Goal: Navigation & Orientation: Find specific page/section

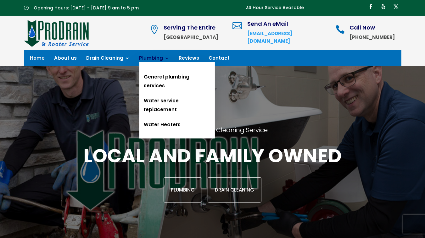
click at [141, 58] on link "Plumbing" at bounding box center [154, 59] width 30 height 7
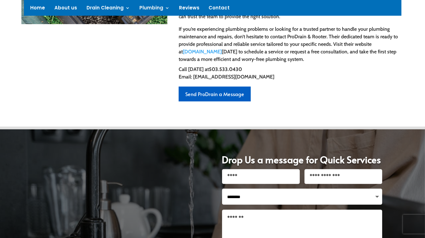
scroll to position [251, 0]
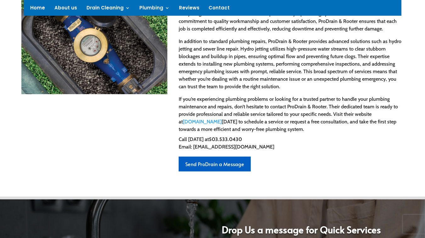
click at [119, 146] on div "Plumbers in Portland ProDrain & Rooter in Portland, Oregon, offers a comprehens…" at bounding box center [212, 70] width 382 height 219
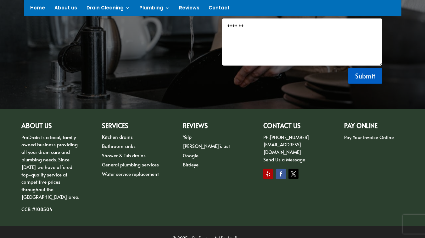
scroll to position [518, 0]
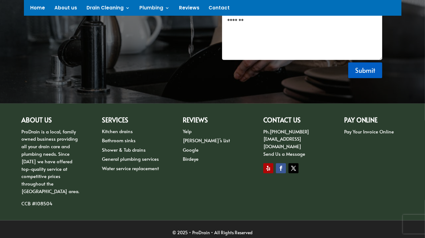
click at [83, 192] on div "ABOUT US ProDrain is a local, family owned business providing all your drain ca…" at bounding box center [212, 161] width 382 height 107
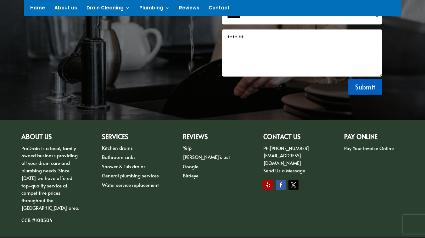
scroll to position [487, 0]
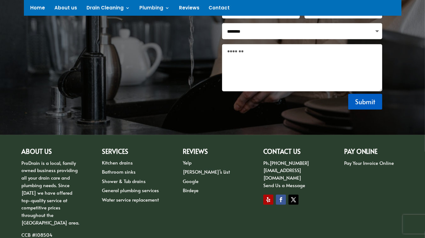
click at [185, 162] on link "Yelp" at bounding box center [187, 162] width 9 height 7
click at [187, 173] on link "[PERSON_NAME]’s List" at bounding box center [206, 171] width 47 height 7
